Goal: Information Seeking & Learning: Learn about a topic

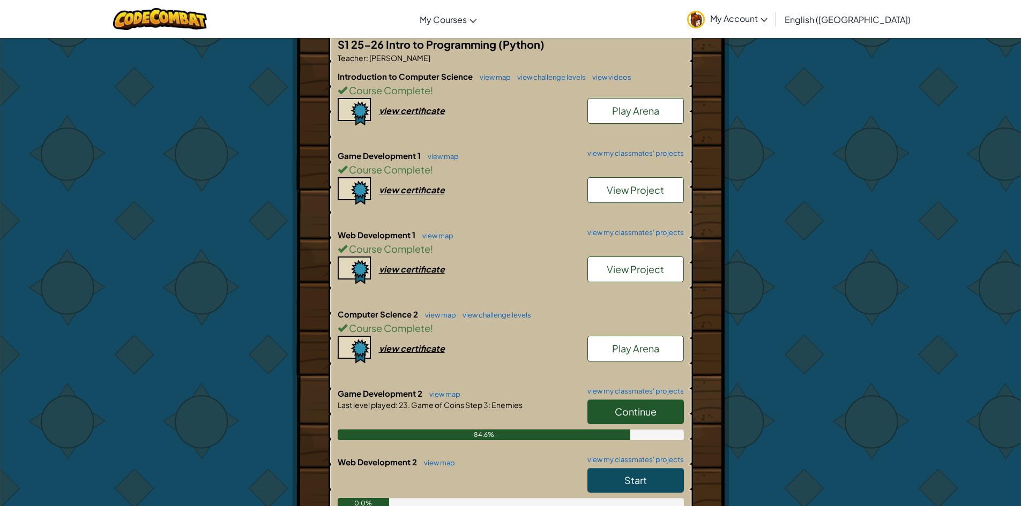
scroll to position [375, 0]
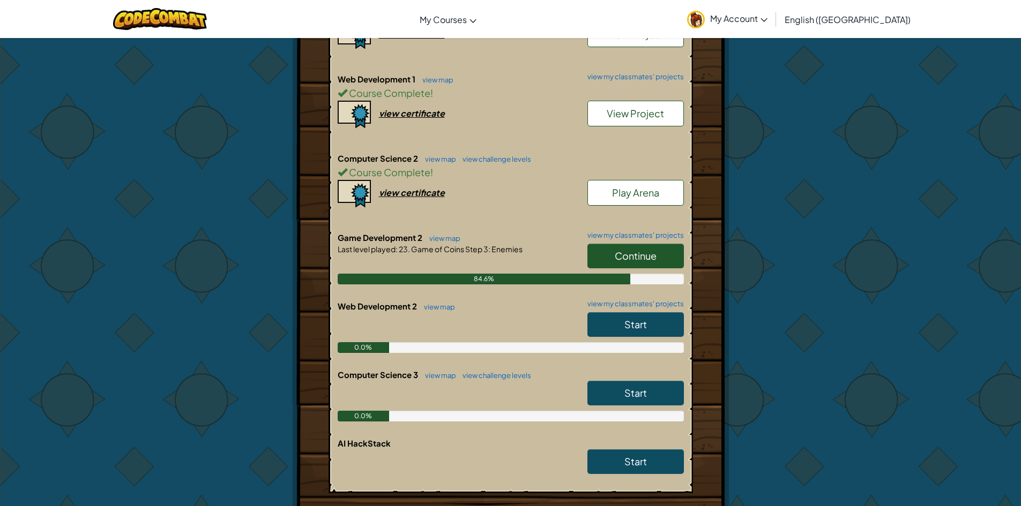
click at [624, 264] on link "Continue" at bounding box center [635, 256] width 96 height 25
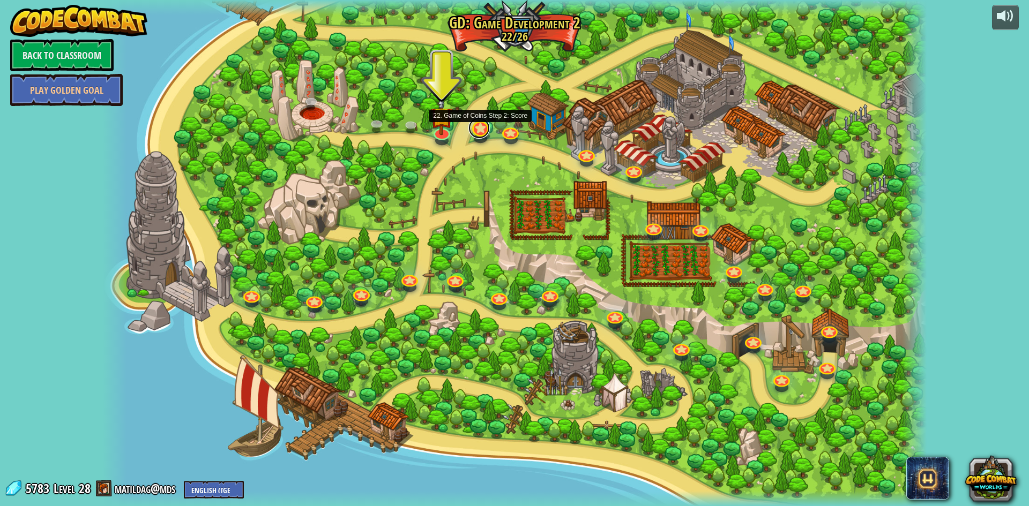
click at [476, 129] on link at bounding box center [478, 127] width 21 height 21
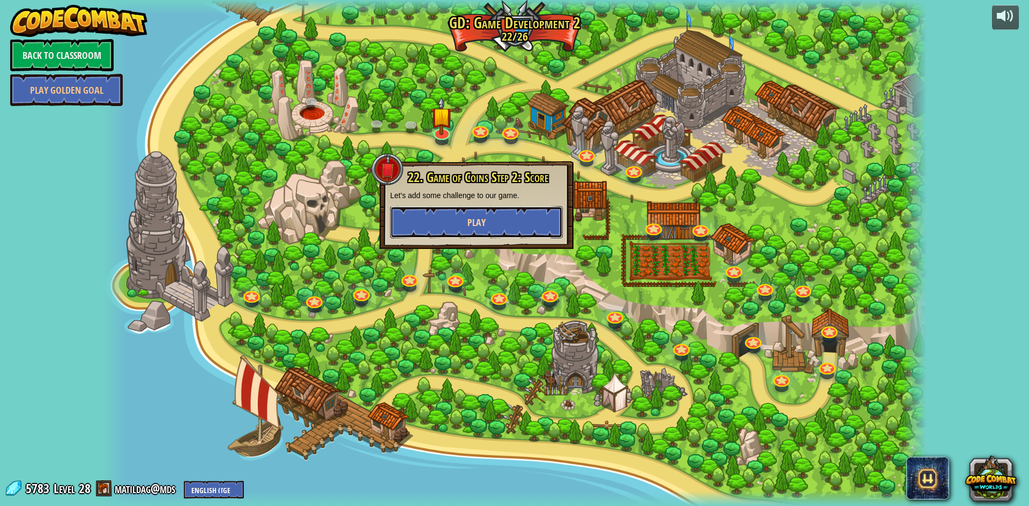
click at [550, 215] on button "Play" at bounding box center [476, 222] width 173 height 32
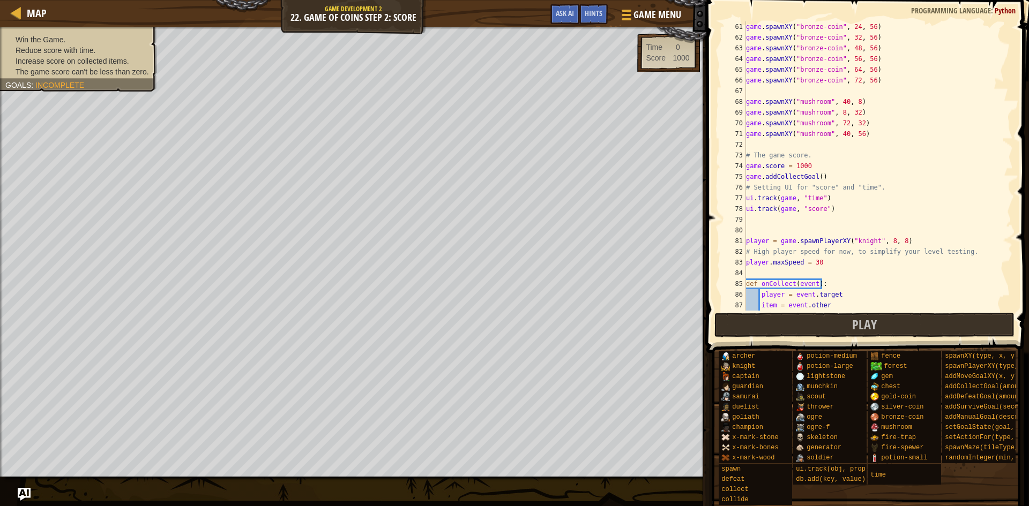
scroll to position [804, 0]
